Goal: Information Seeking & Learning: Learn about a topic

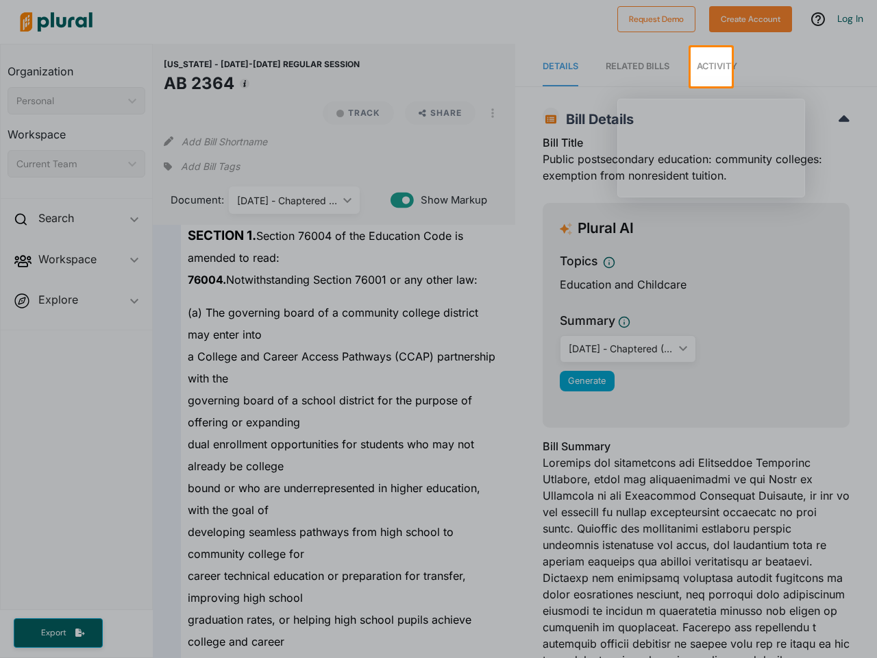
click at [711, 66] on span "Activity" at bounding box center [717, 66] width 40 height 10
click at [438, 23] on div at bounding box center [312, 22] width 597 height 48
click at [345, 66] on div "[US_STATE] - [DATE]-[DATE] REGULAR SESSION AB 2364 Track Share View PDF View So…" at bounding box center [334, 75] width 340 height 41
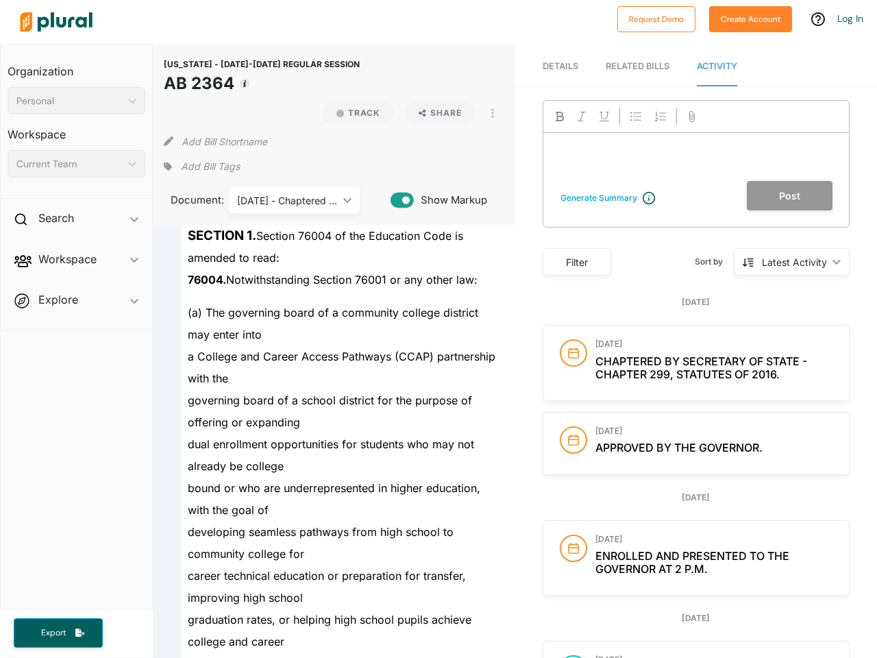
click at [804, 66] on nav "Details RELATED BILLS Activity" at bounding box center [696, 65] width 362 height 42
click at [438, 372] on div "a College and Career Access Pathways (CCAP) partnership with the" at bounding box center [340, 367] width 318 height 44
click at [710, 147] on div "To leave a note, please Log In or Create an Account. ﻿" at bounding box center [695, 157] width 305 height 48
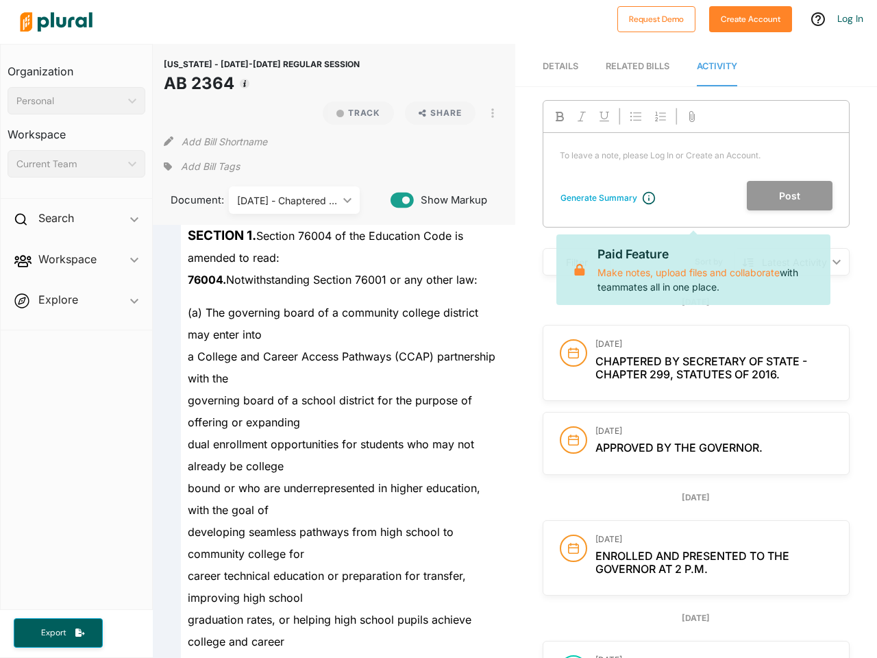
click at [783, 114] on div at bounding box center [695, 117] width 305 height 32
